Goal: Transaction & Acquisition: Download file/media

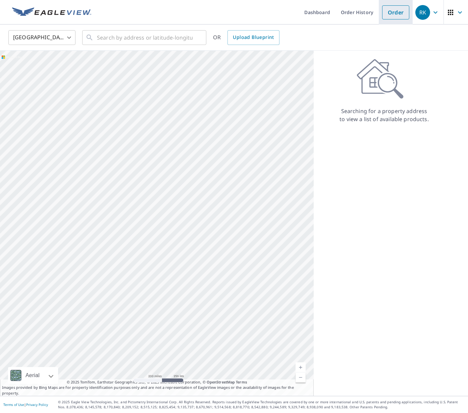
click at [402, 18] on link "Order" at bounding box center [395, 12] width 27 height 14
click at [440, 10] on span "RK" at bounding box center [427, 12] width 25 height 16
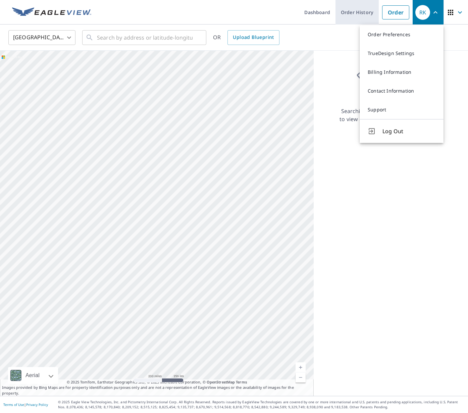
click at [363, 12] on link "Order History" at bounding box center [357, 12] width 43 height 24
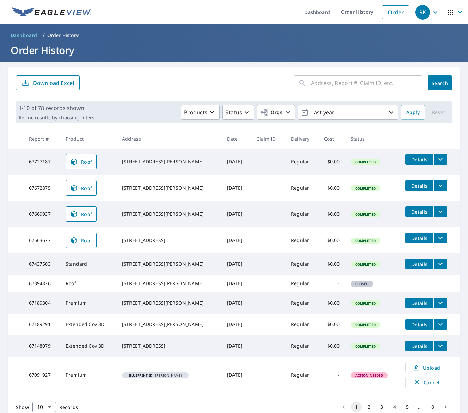
click at [444, 160] on icon "filesDropdownBtn-67727187" at bounding box center [441, 159] width 8 height 8
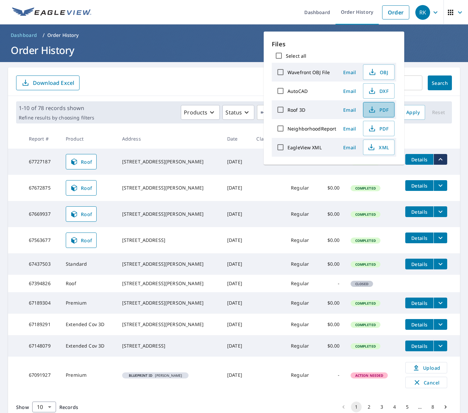
click at [381, 111] on span "PDF" at bounding box center [377, 110] width 21 height 8
